Goal: Task Accomplishment & Management: Use online tool/utility

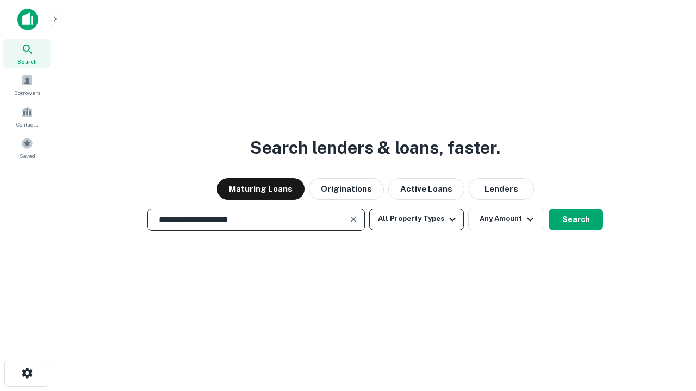
type input "**********"
click at [416, 219] on button "All Property Types" at bounding box center [416, 220] width 95 height 22
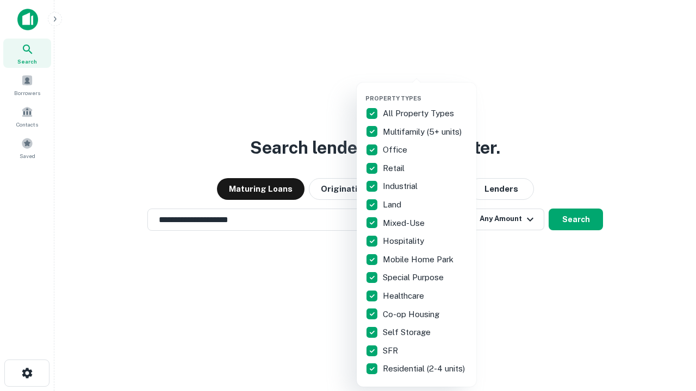
click at [425, 91] on button "button" at bounding box center [425, 91] width 120 height 1
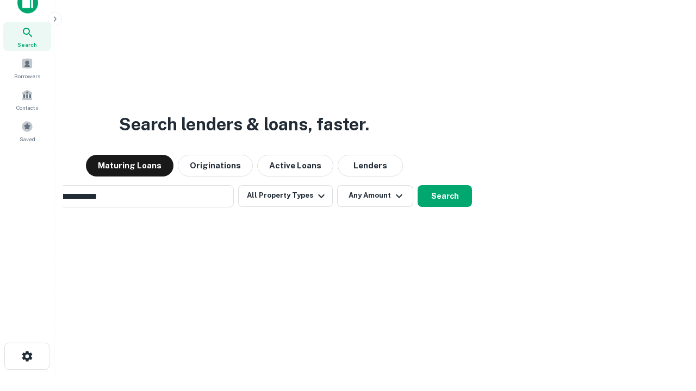
scroll to position [78, 308]
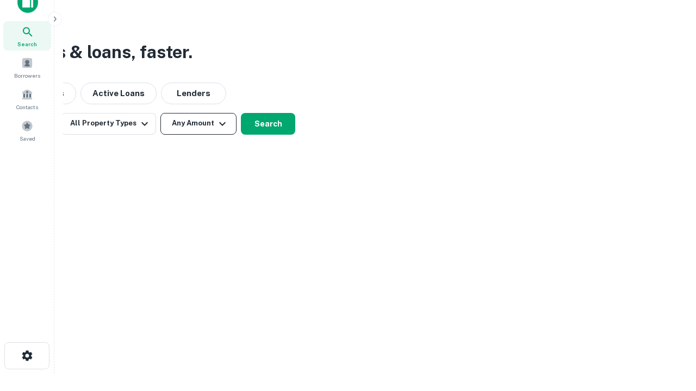
click at [198, 123] on button "Any Amount" at bounding box center [198, 124] width 76 height 22
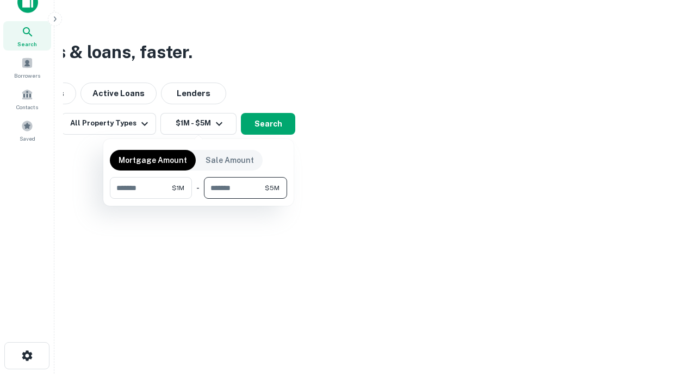
type input "*******"
click at [198, 199] on button "button" at bounding box center [198, 199] width 177 height 1
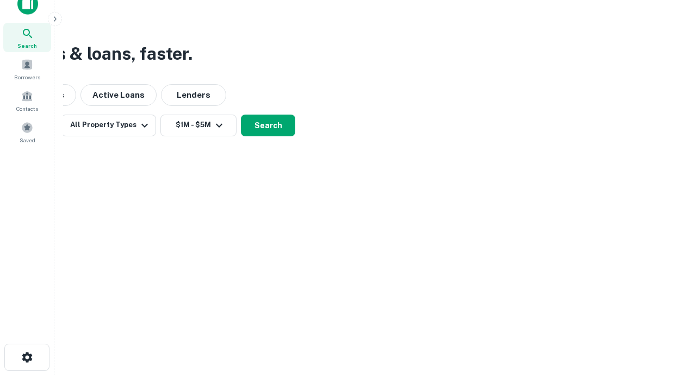
scroll to position [7, 201]
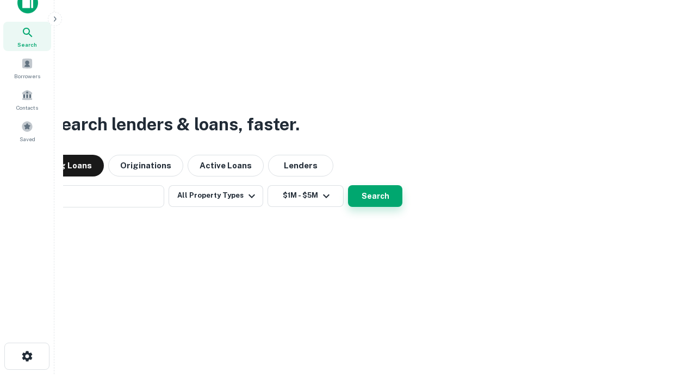
click at [348, 185] on button "Search" at bounding box center [375, 196] width 54 height 22
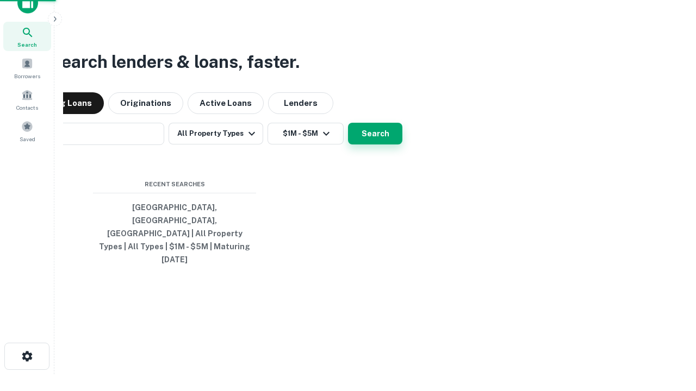
scroll to position [29, 308]
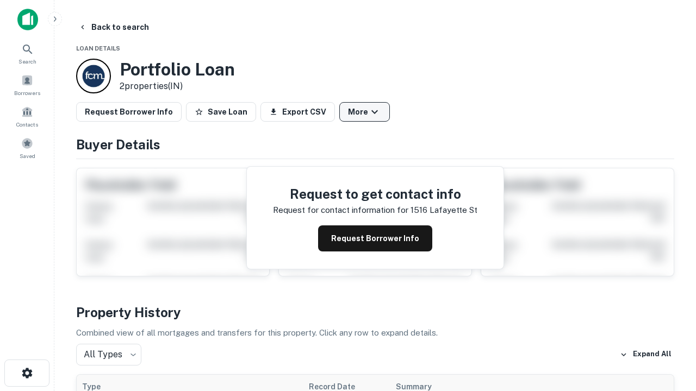
click at [364, 112] on button "More" at bounding box center [364, 112] width 51 height 20
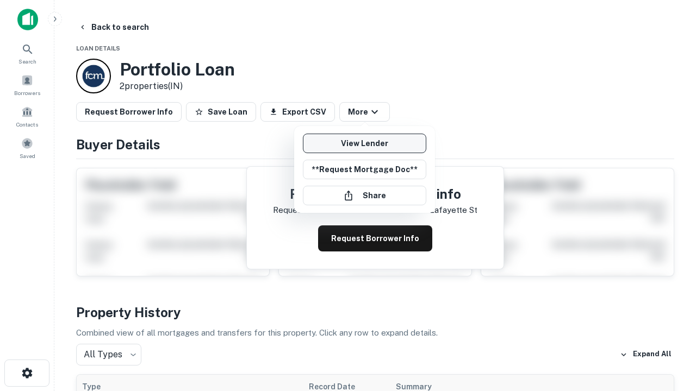
click at [364, 143] on link "View Lender" at bounding box center [364, 144] width 123 height 20
